Goal: Task Accomplishment & Management: Manage account settings

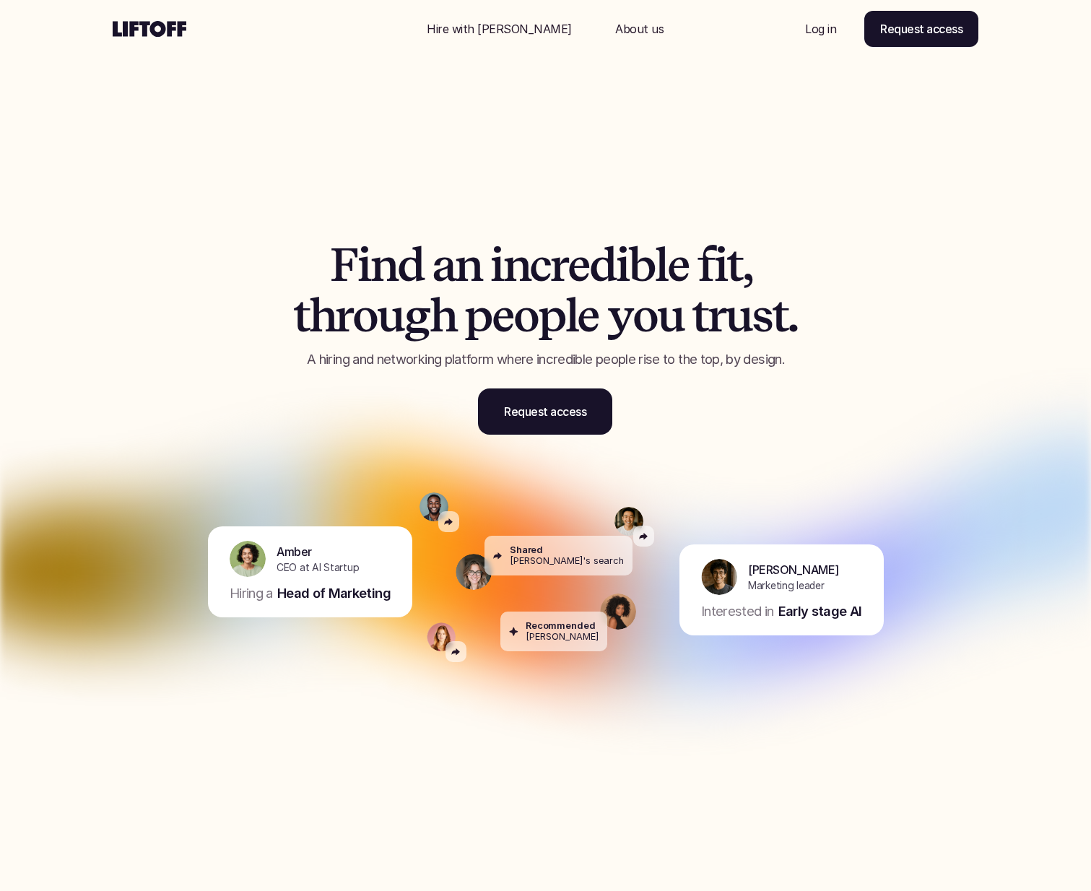
click at [823, 32] on p "Log in" at bounding box center [820, 28] width 31 height 17
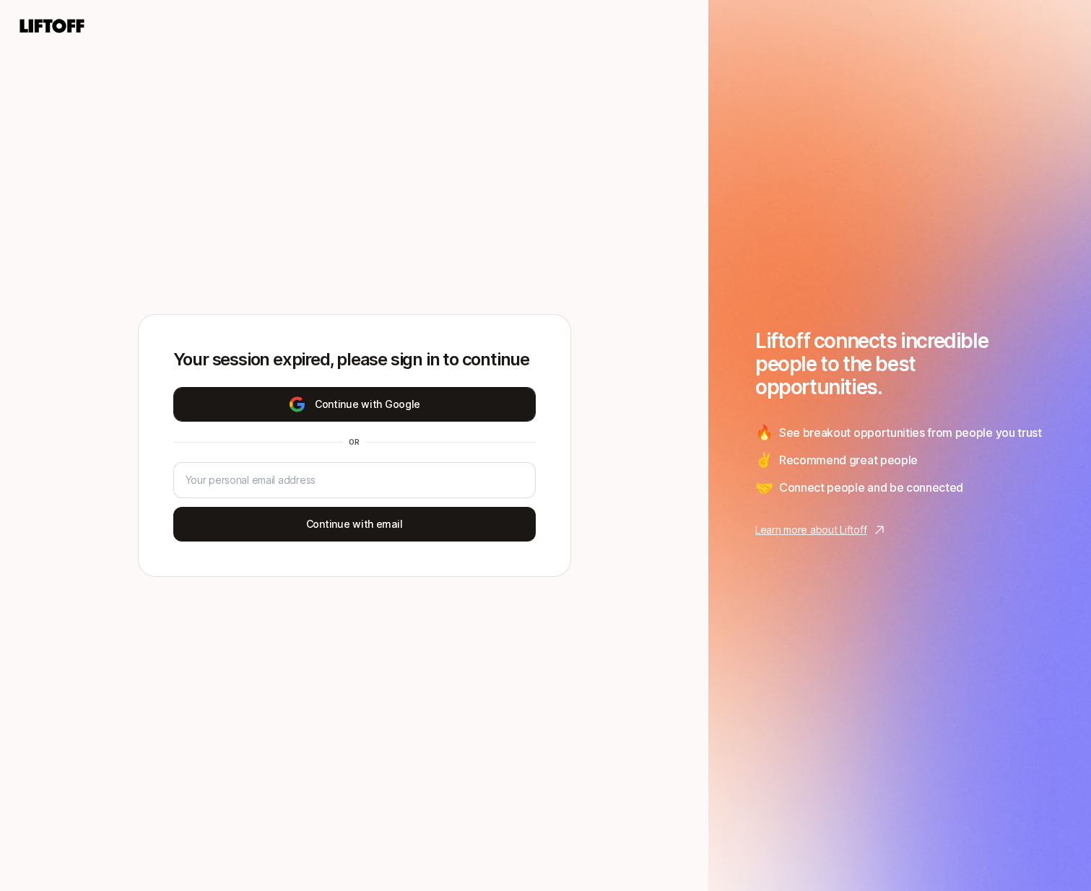
click at [411, 414] on button "Continue with Google" at bounding box center [354, 404] width 362 height 35
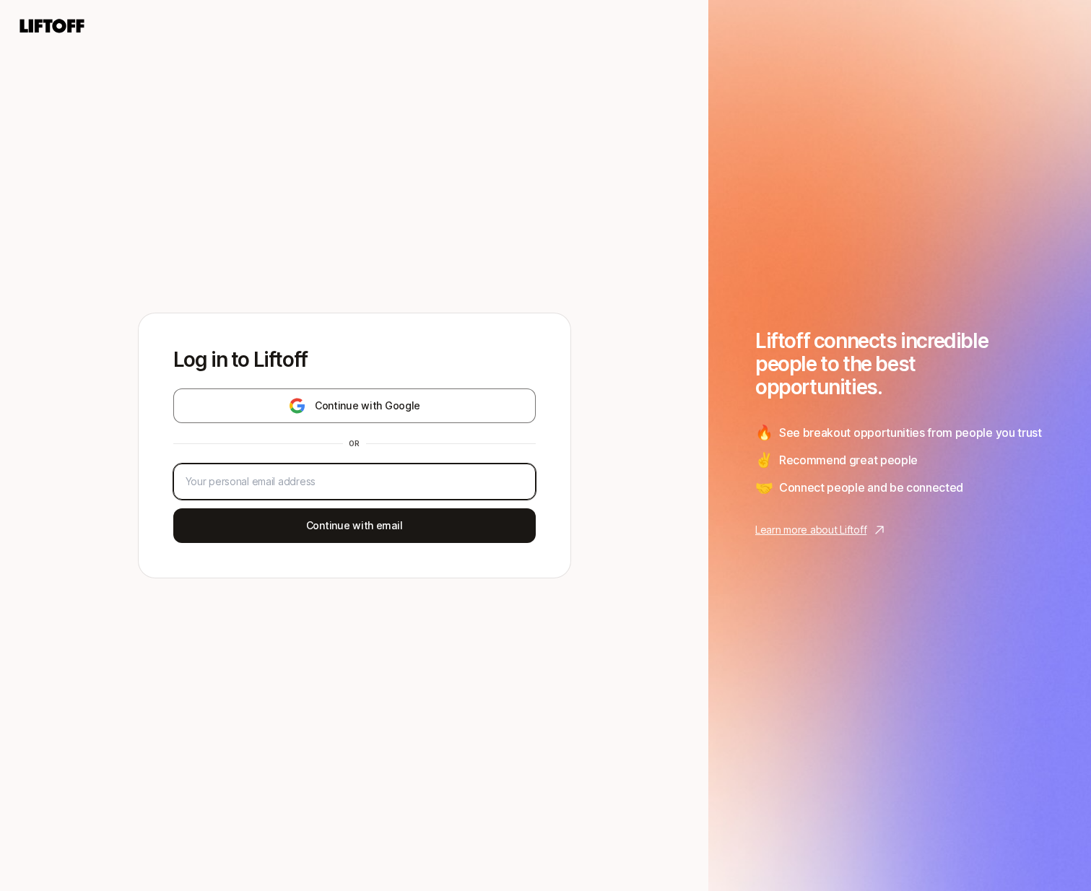
click at [409, 477] on input "email" at bounding box center [355, 481] width 338 height 17
type input "[PERSON_NAME][EMAIL_ADDRESS][DOMAIN_NAME]"
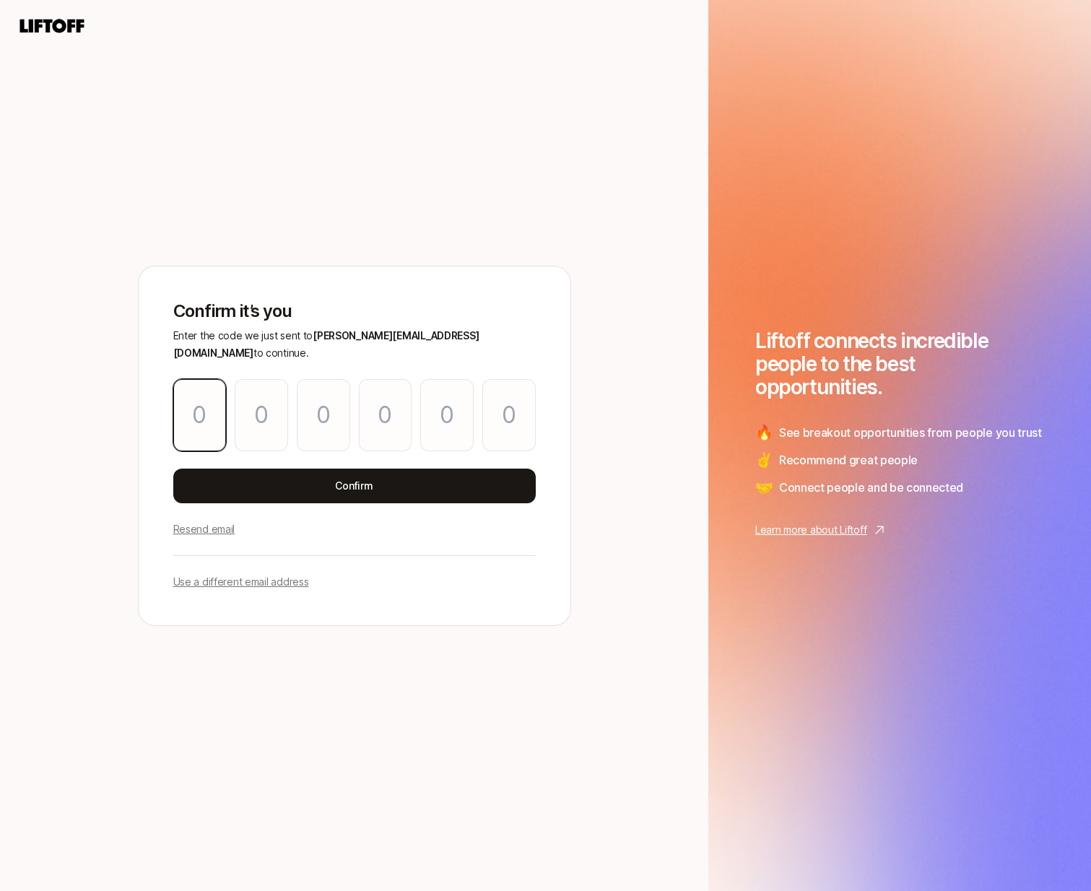
type input "2"
type input "8"
type input "5"
type input "6"
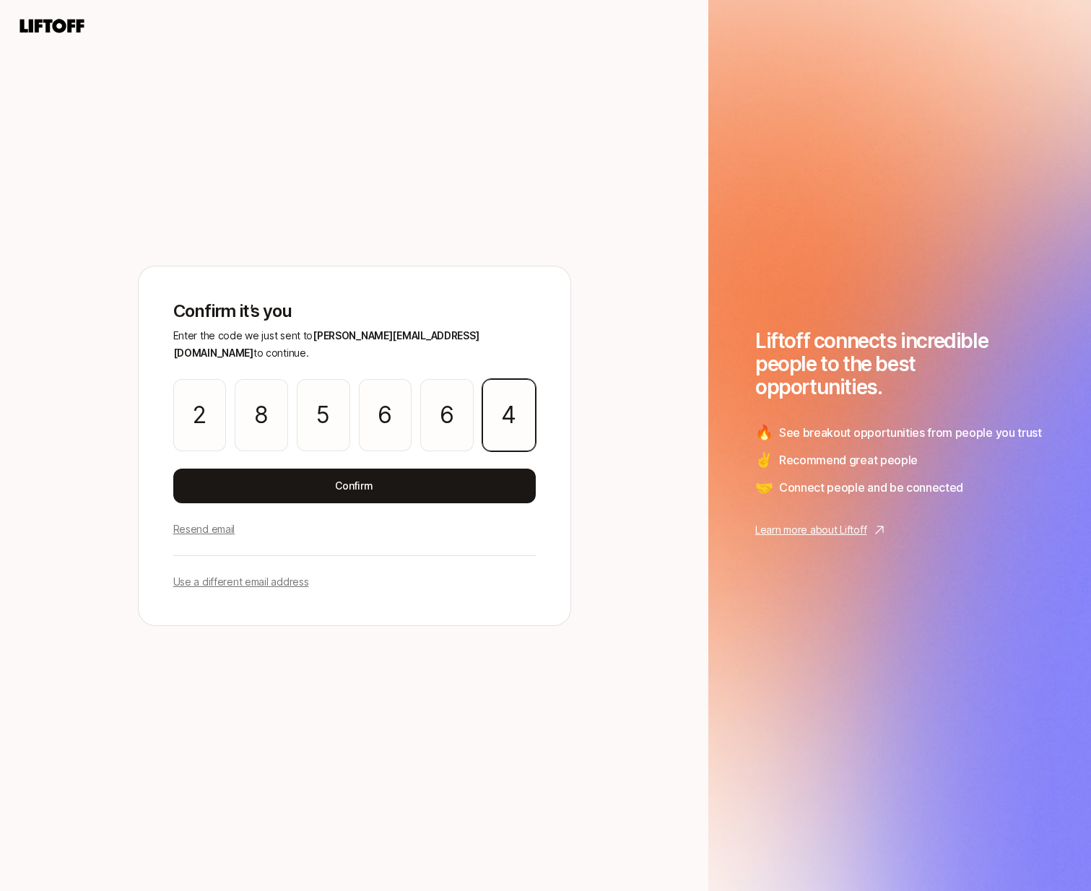
type input "4"
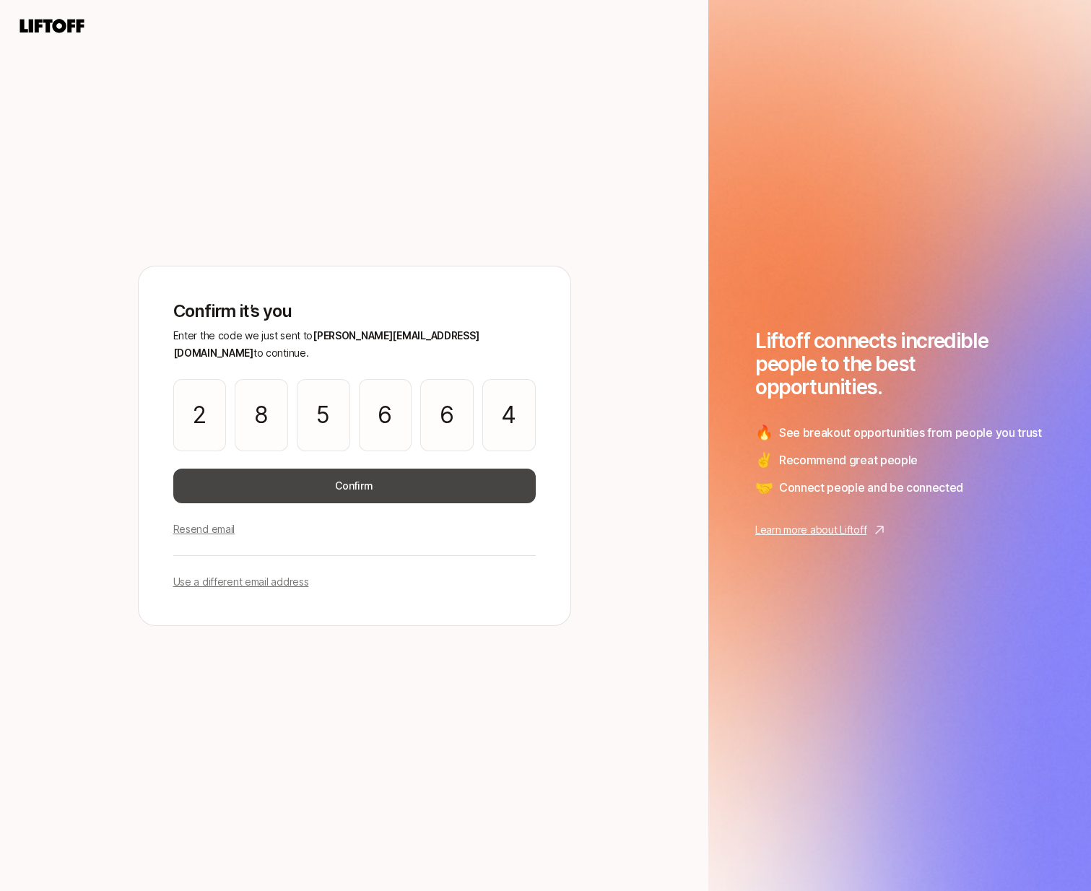
click at [359, 476] on button "Confirm" at bounding box center [354, 485] width 362 height 35
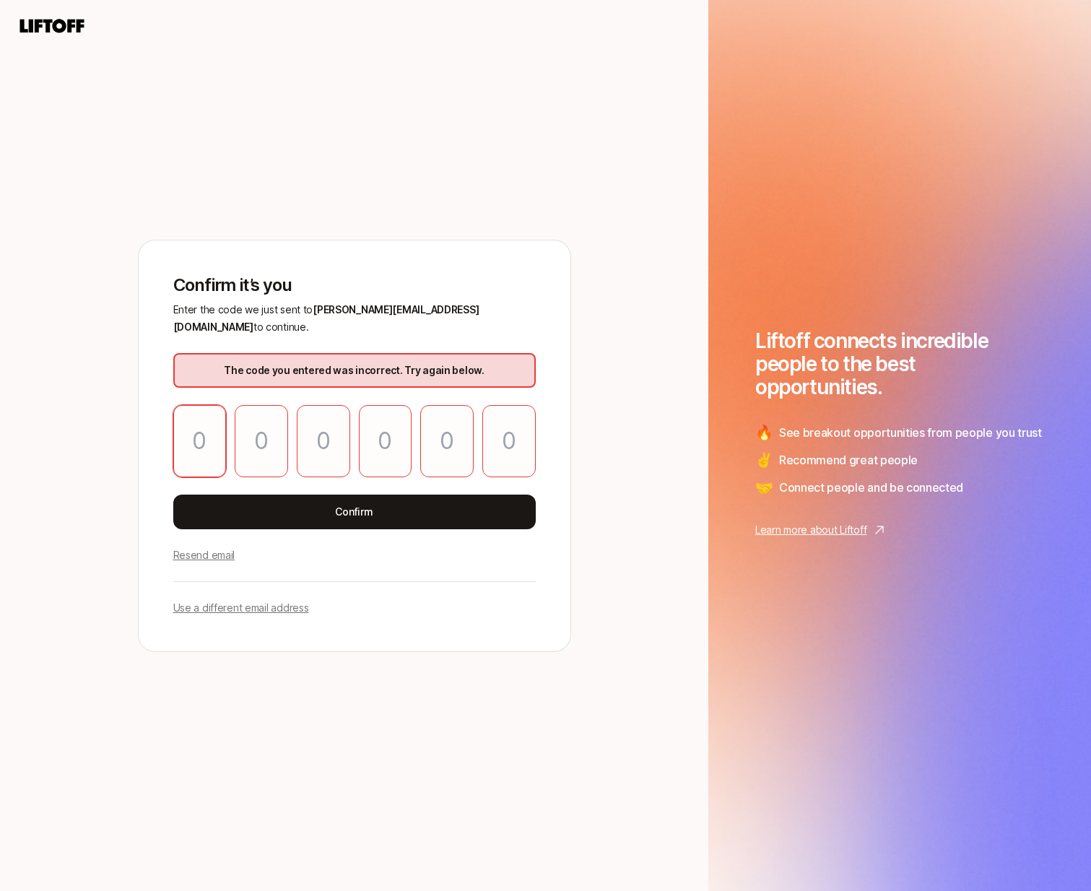
type input "2"
type input "8"
type input "5"
type input "6"
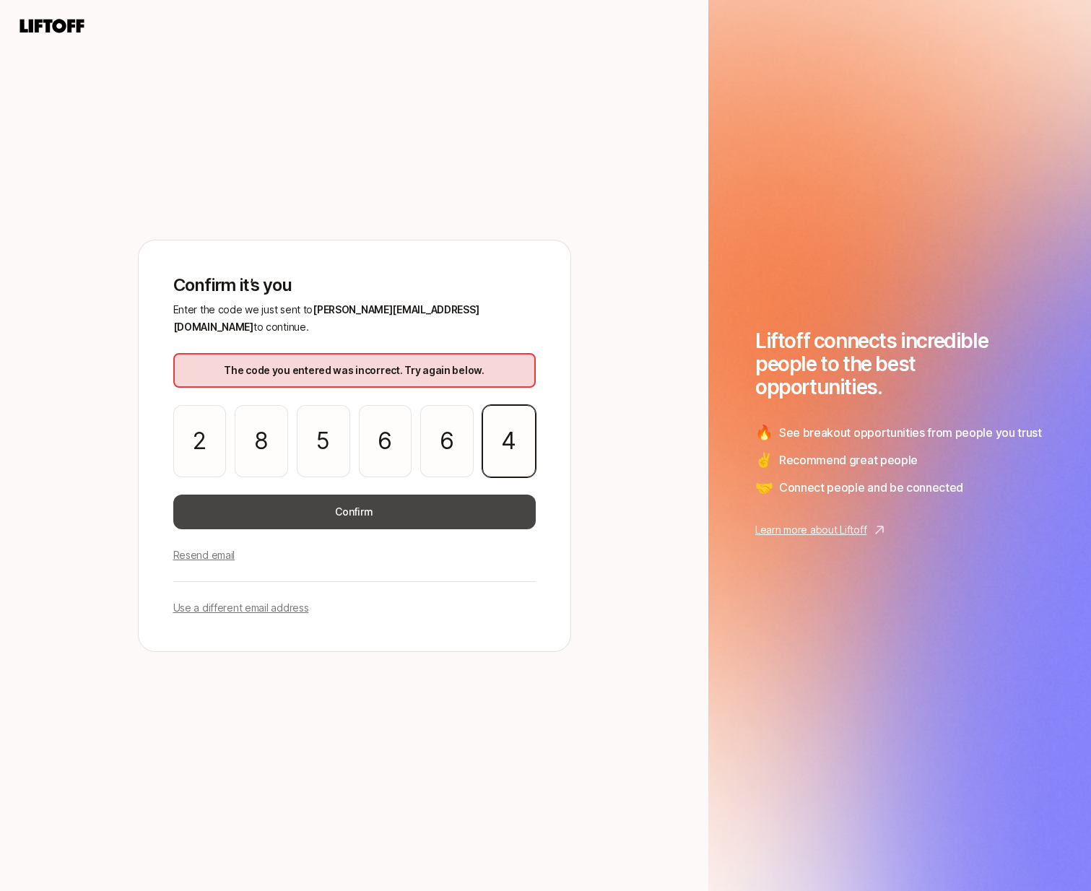
type input "4"
click at [339, 502] on button "Confirm" at bounding box center [354, 511] width 362 height 35
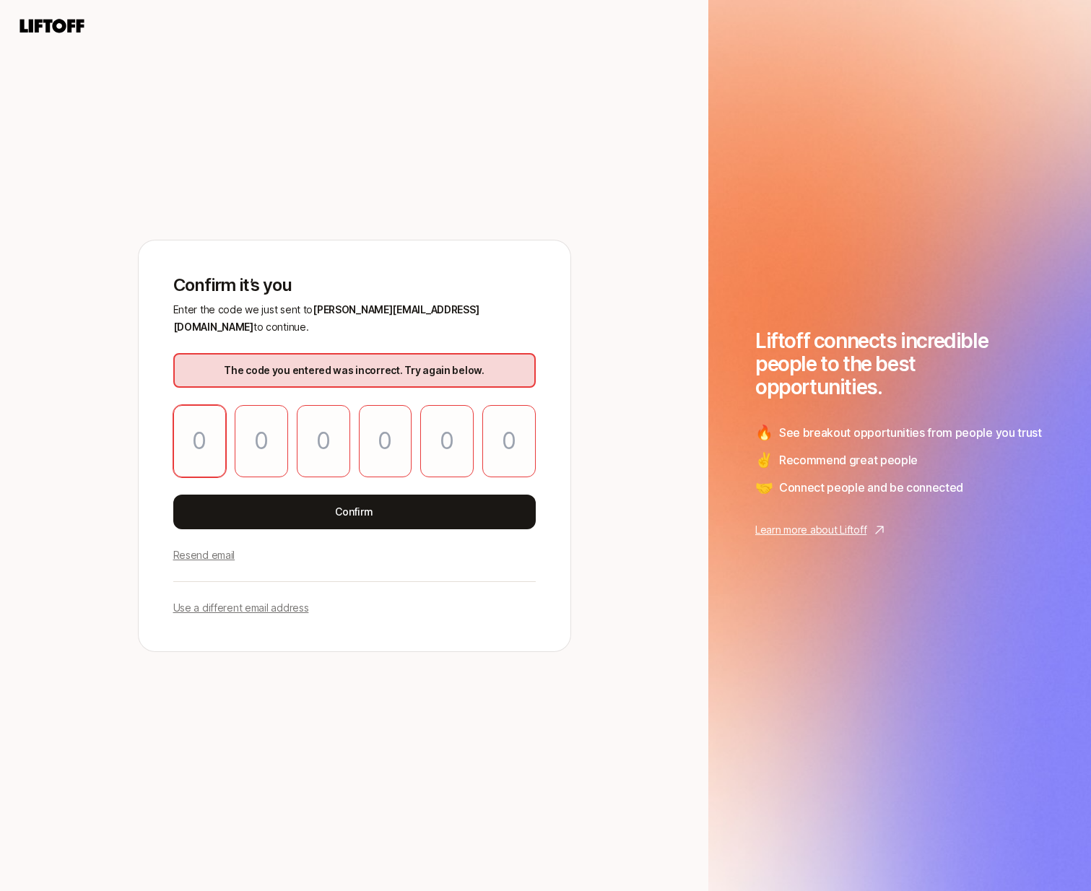
type input "2"
type input "8"
type input "5"
type input "6"
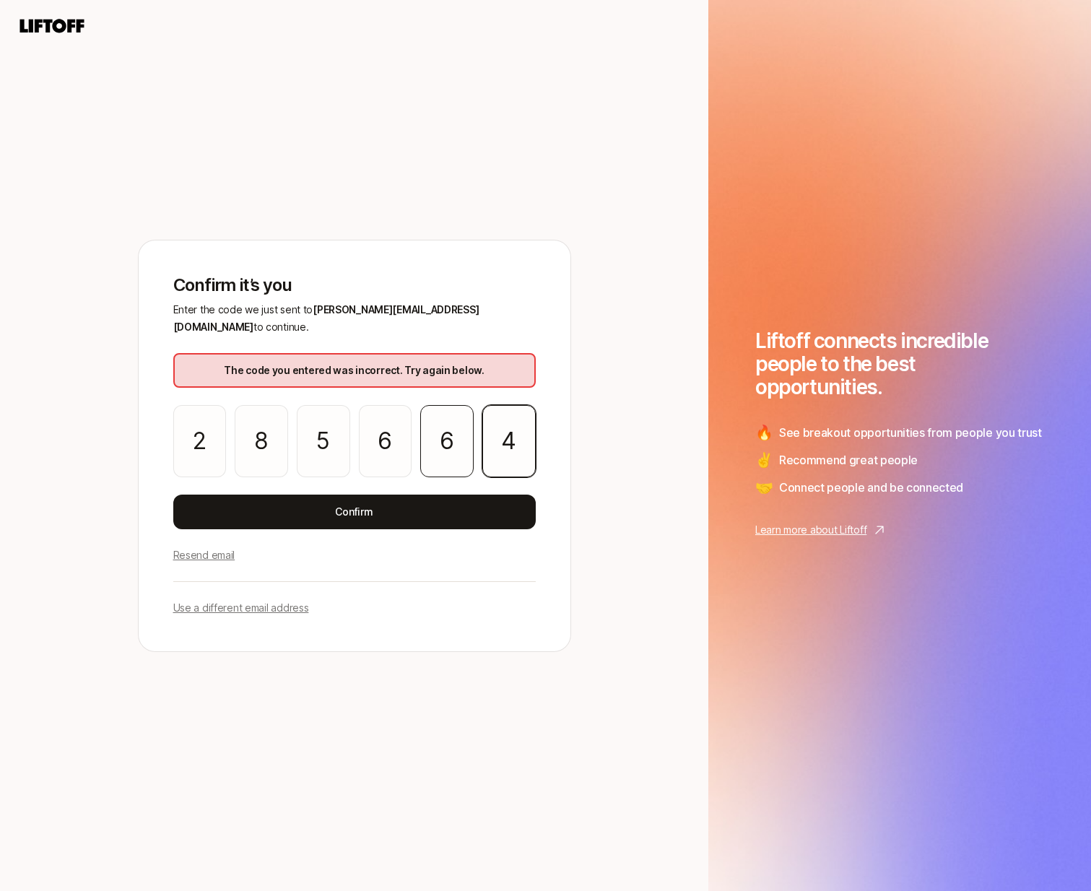
type input "4"
click at [222, 548] on p "Resend email" at bounding box center [204, 554] width 62 height 17
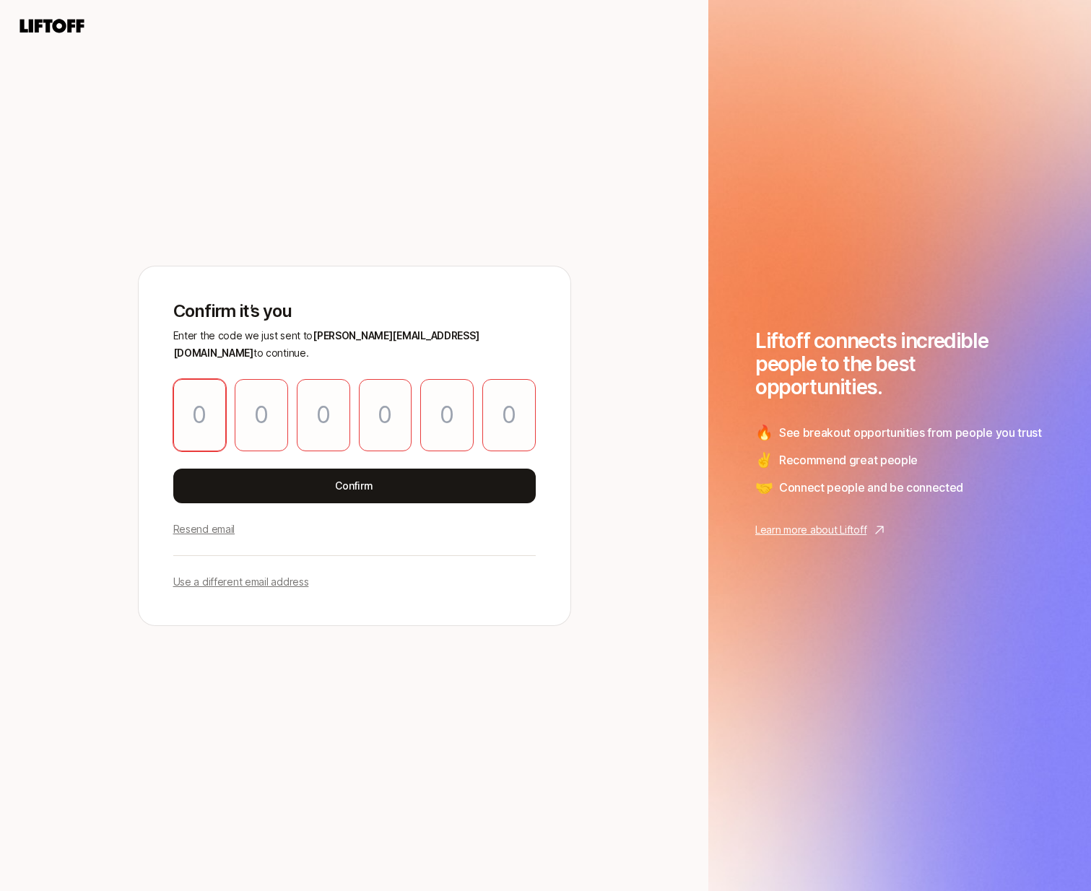
click at [198, 393] on input "Please enter OTP character 1" at bounding box center [199, 415] width 53 height 72
type input "0"
type input "4"
type input "6"
type input "0"
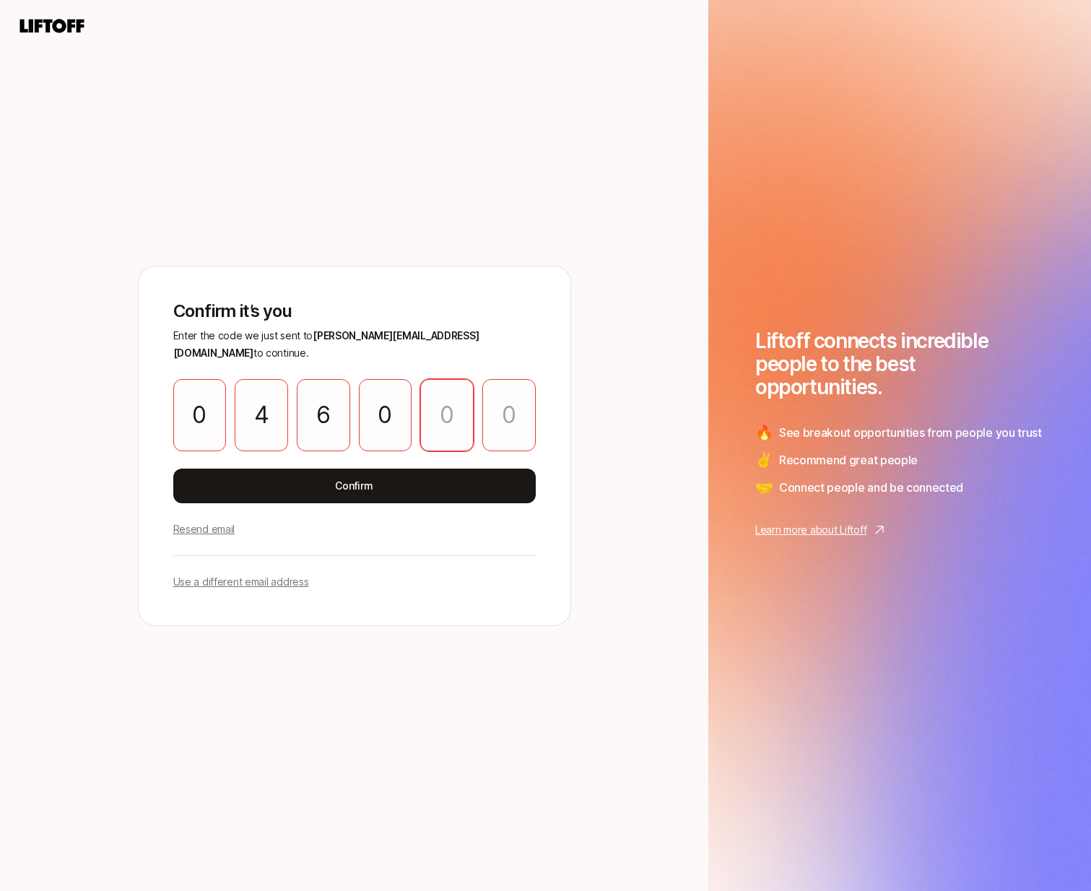
type input "1"
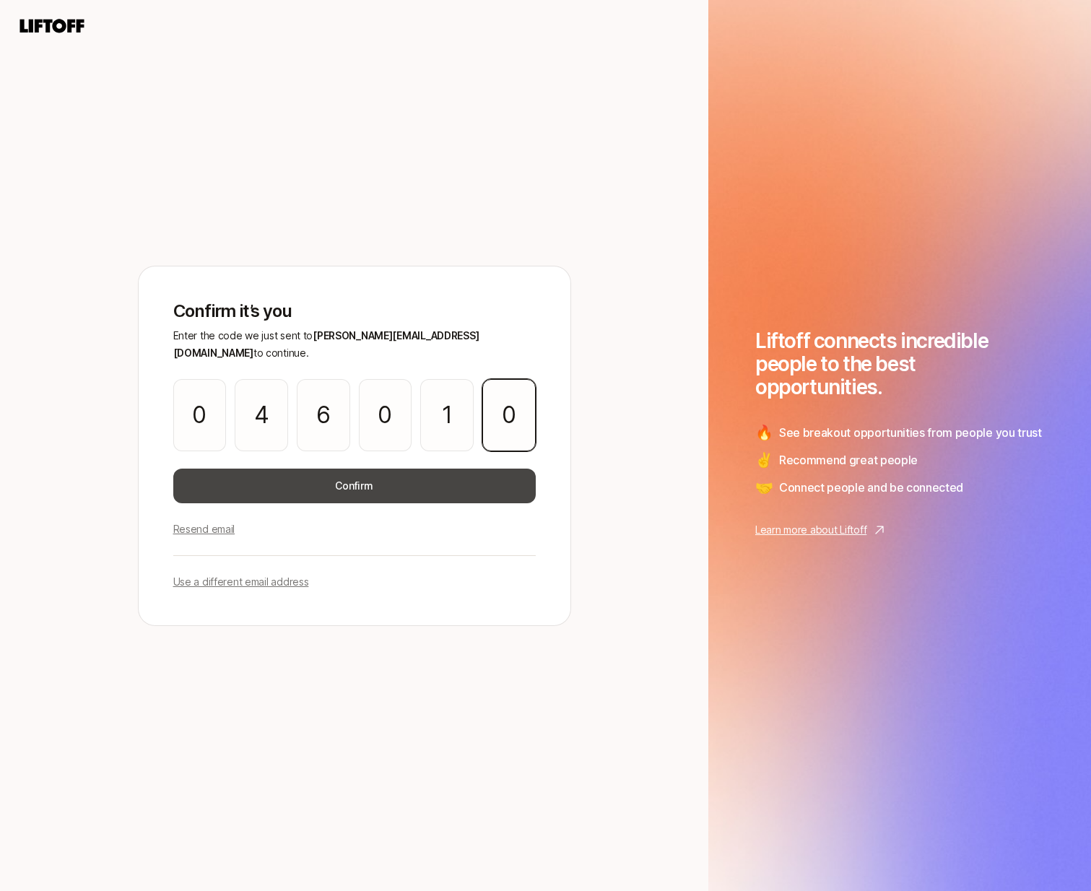
type input "0"
click at [326, 476] on button "Confirm" at bounding box center [354, 485] width 362 height 35
click at [371, 479] on button "Confirm" at bounding box center [354, 485] width 362 height 35
